Goal: Register for event/course

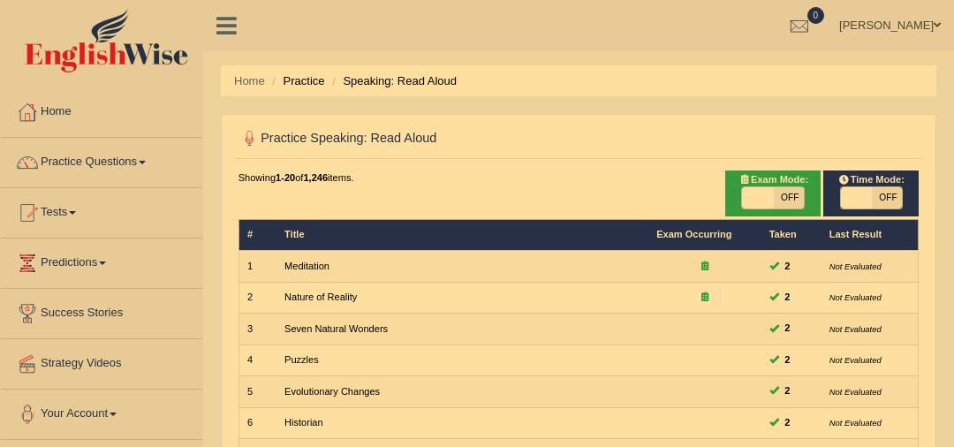
click at [76, 211] on span at bounding box center [72, 213] width 7 height 4
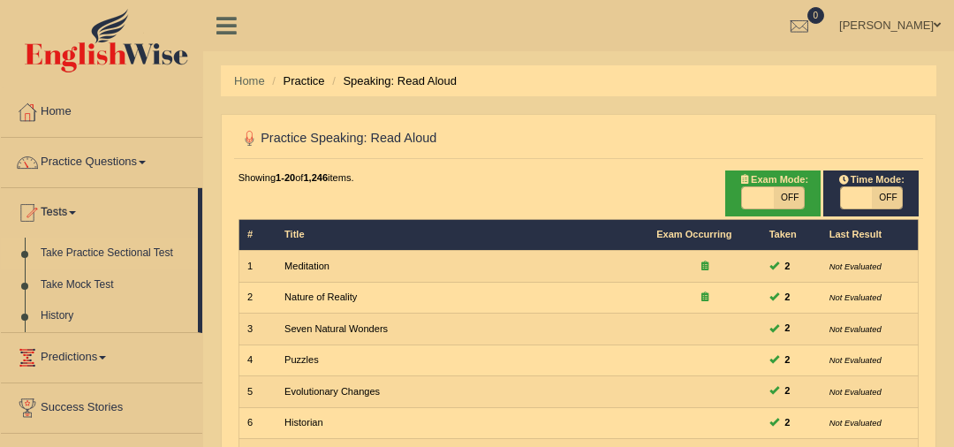
click at [116, 256] on link "Take Practice Sectional Test" at bounding box center [115, 254] width 165 height 32
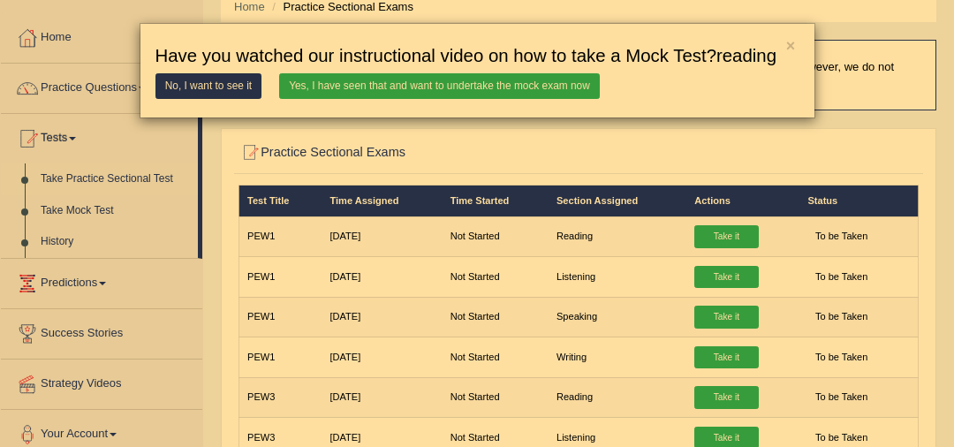
click at [424, 82] on link "Yes, I have seen that and want to undertake the mock exam now" at bounding box center [439, 86] width 321 height 26
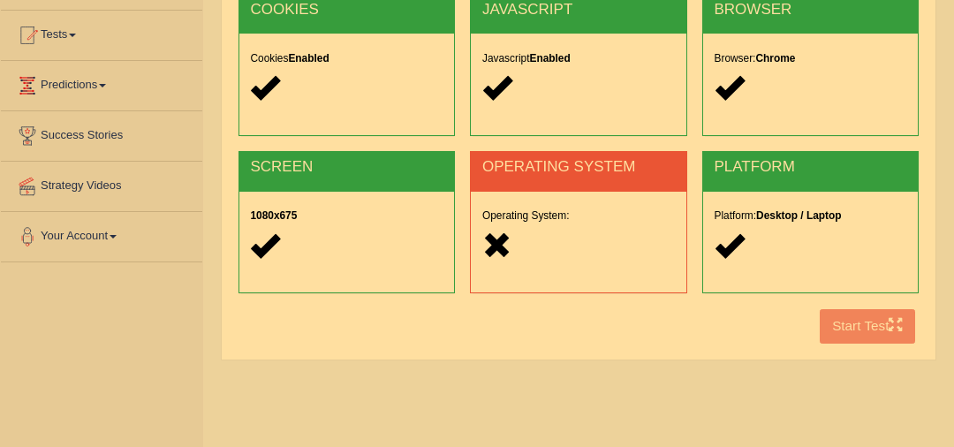
click at [492, 250] on icon at bounding box center [496, 245] width 29 height 29
